Goal: Transaction & Acquisition: Purchase product/service

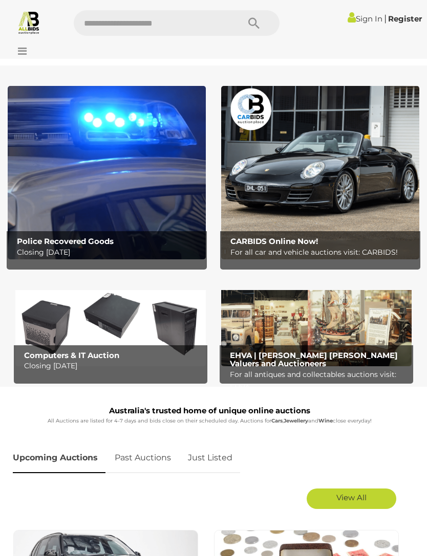
click at [19, 42] on div at bounding box center [38, 43] width 70 height 5
click at [25, 49] on icon at bounding box center [20, 51] width 14 height 10
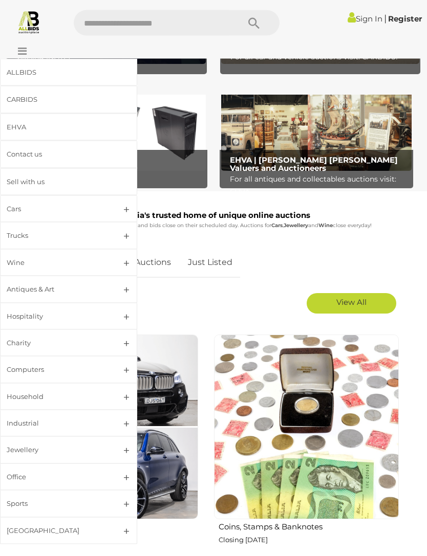
scroll to position [195, 0]
click at [21, 525] on div "[GEOGRAPHIC_DATA]" at bounding box center [56, 531] width 99 height 12
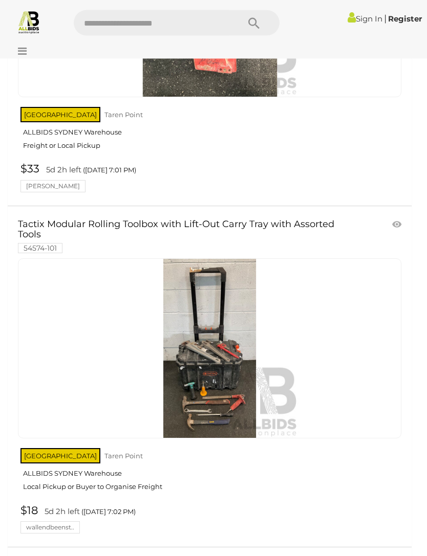
scroll to position [15783, 0]
click at [396, 504] on link "$18 5d 2h left (Tuesday 7:02 PM) wallendbeenst.." at bounding box center [211, 519] width 386 height 30
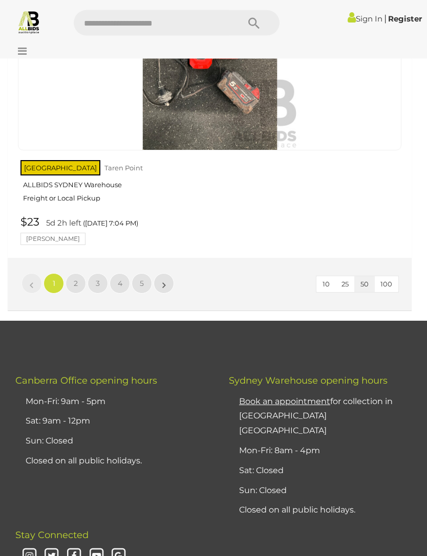
scroll to position [16835, 0]
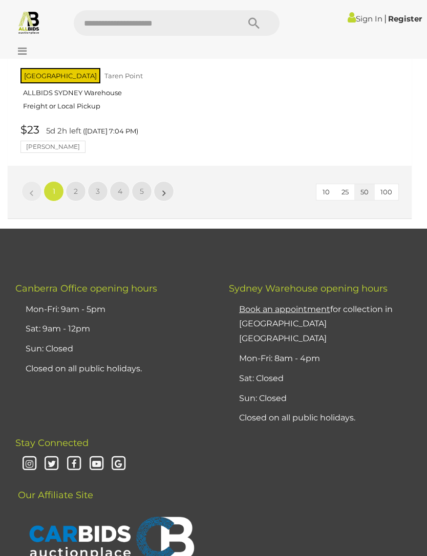
click at [170, 181] on link "»" at bounding box center [163, 191] width 20 height 20
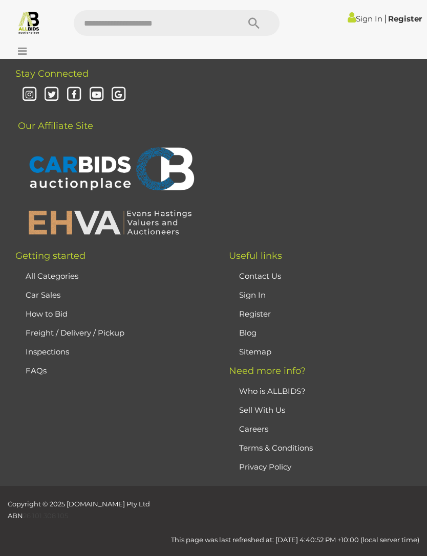
scroll to position [29, 0]
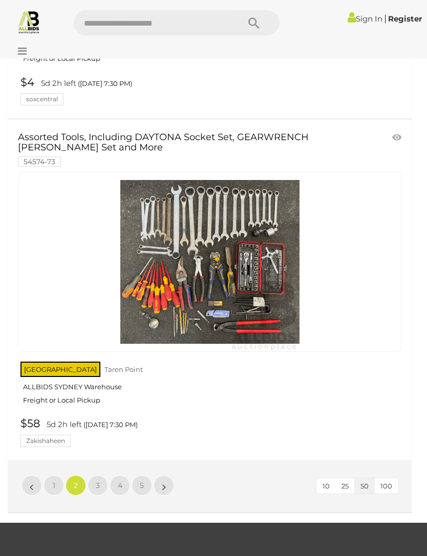
scroll to position [16462, 0]
click at [166, 475] on link "»" at bounding box center [163, 485] width 20 height 20
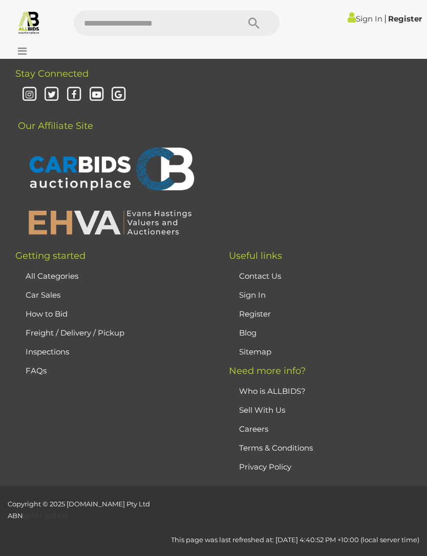
scroll to position [29, 0]
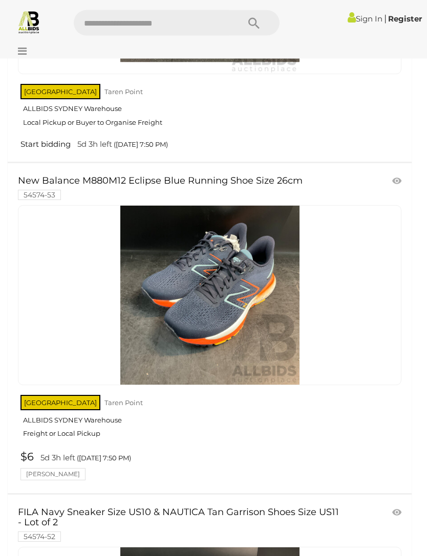
scroll to position [9941, 0]
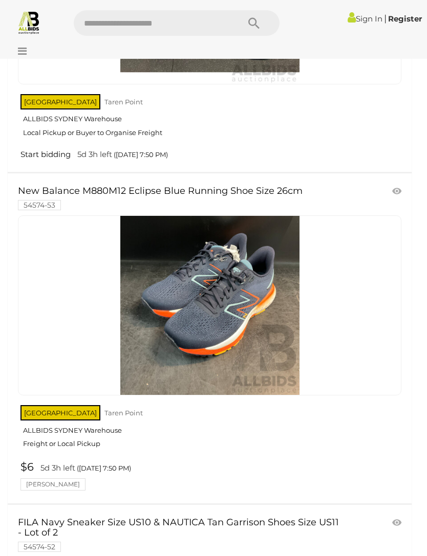
click at [347, 261] on div at bounding box center [209, 305] width 383 height 180
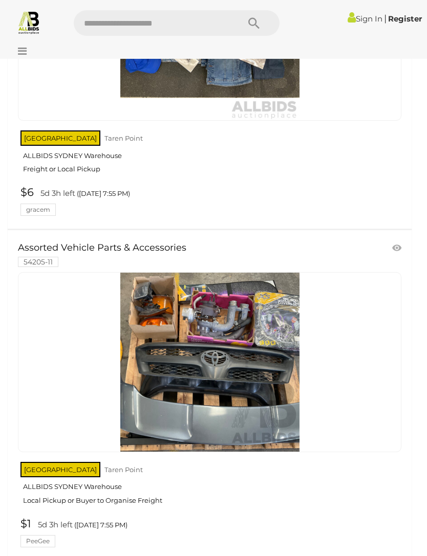
scroll to position [11946, 0]
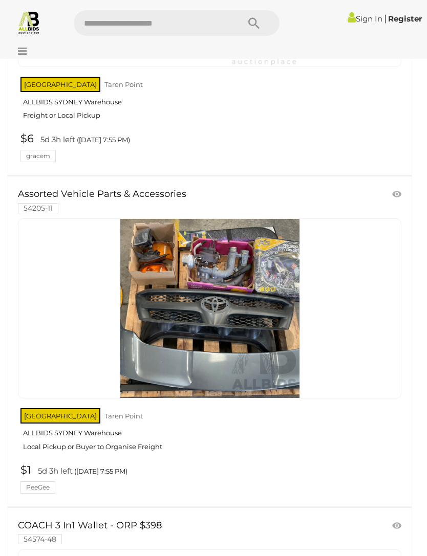
click at [294, 299] on img at bounding box center [209, 308] width 179 height 179
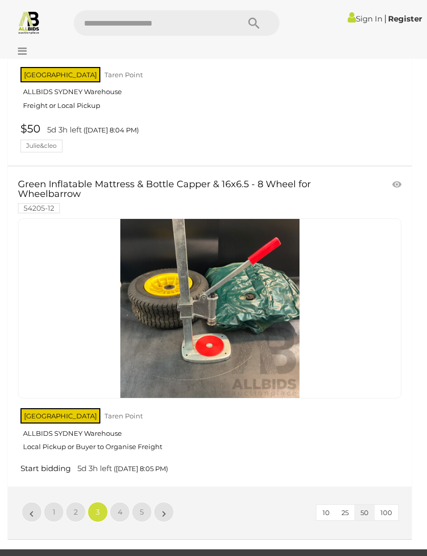
scroll to position [16285, 0]
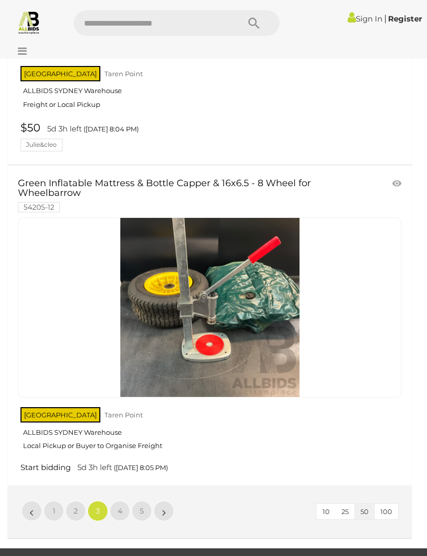
click at [161, 501] on link "»" at bounding box center [163, 511] width 20 height 20
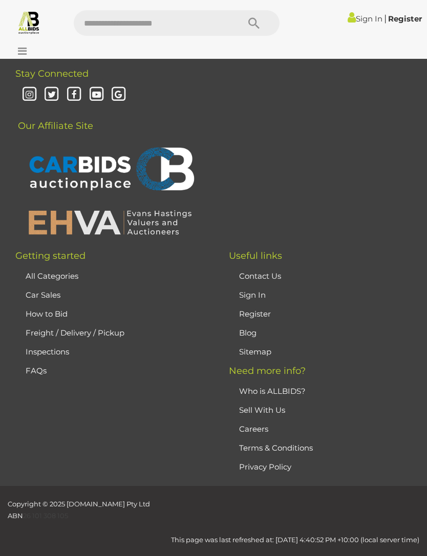
scroll to position [29, 0]
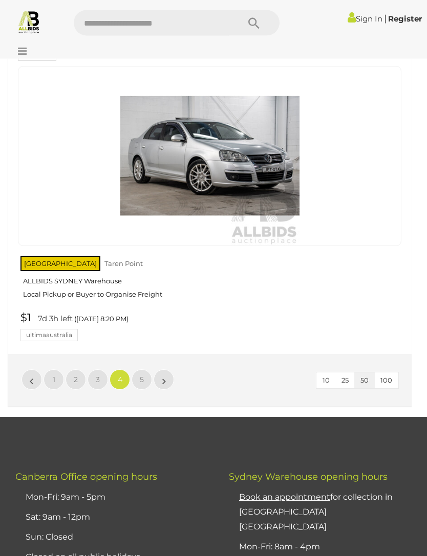
scroll to position [16657, 0]
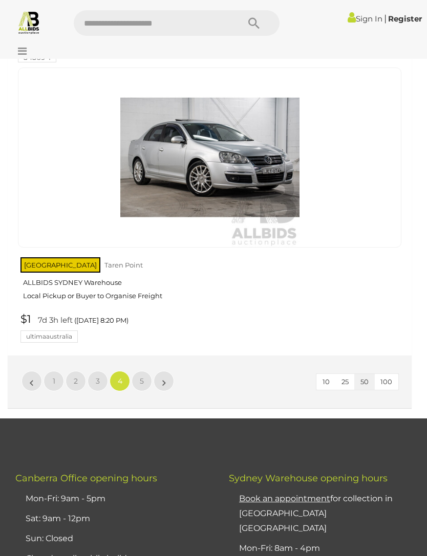
click at [168, 371] on link "»" at bounding box center [163, 381] width 20 height 20
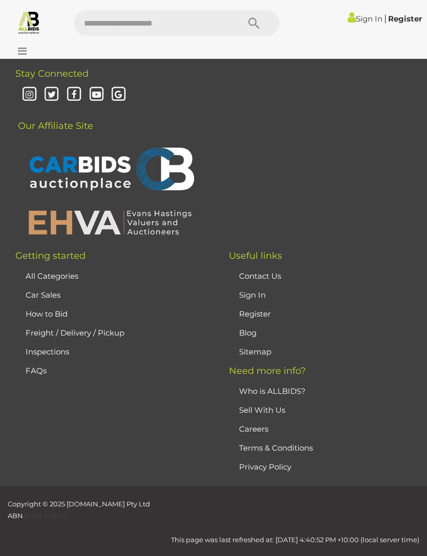
scroll to position [29, 0]
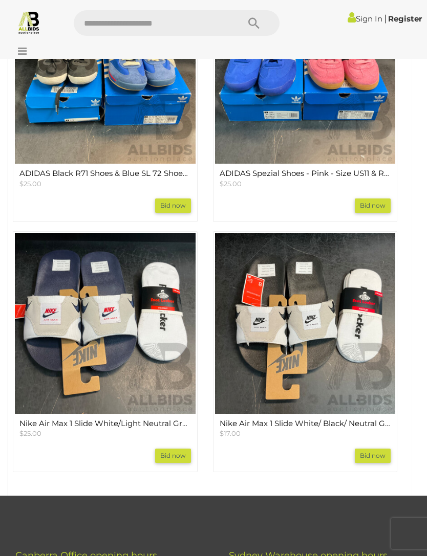
scroll to position [1280, 0]
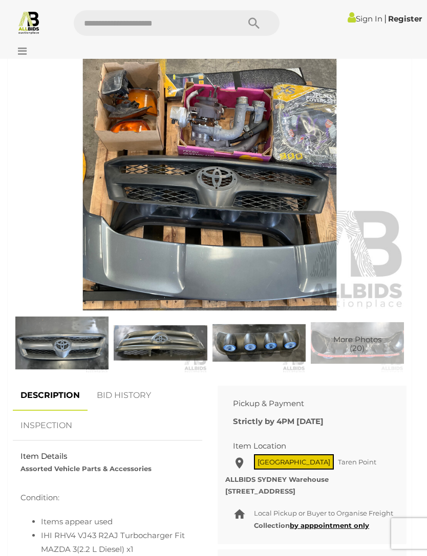
scroll to position [363, 0]
